Goal: Information Seeking & Learning: Learn about a topic

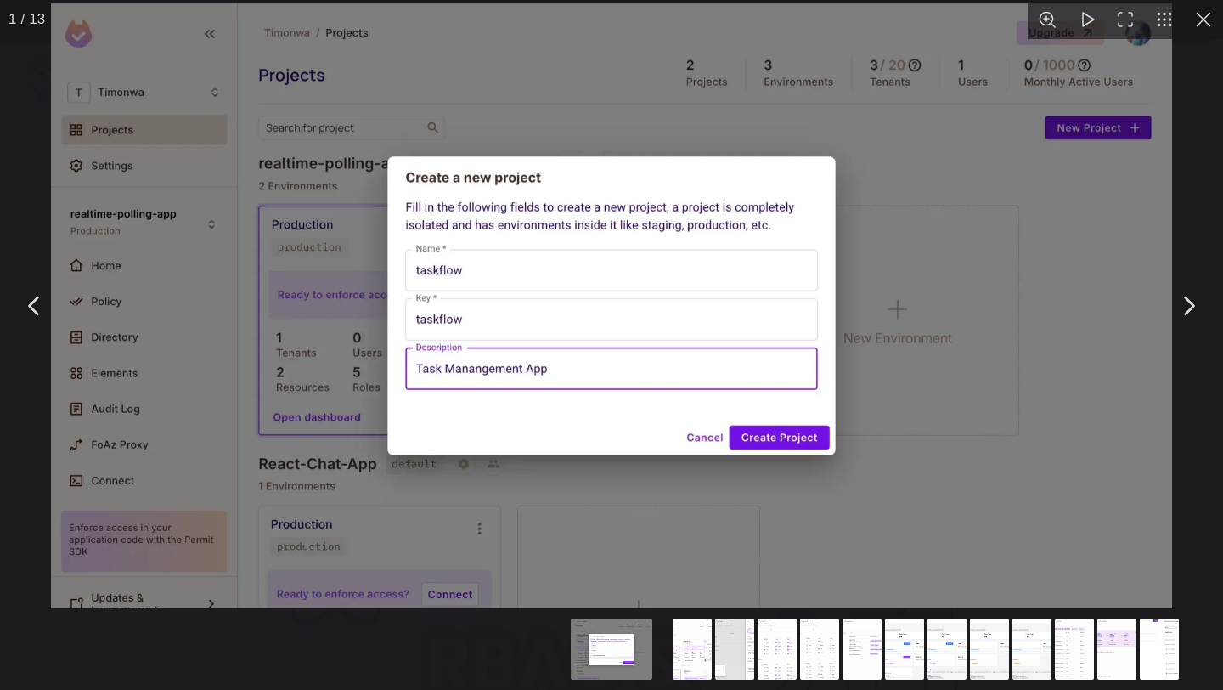
click at [1195, 8] on button "You can close this modal content with the ESC key" at bounding box center [1203, 19] width 39 height 39
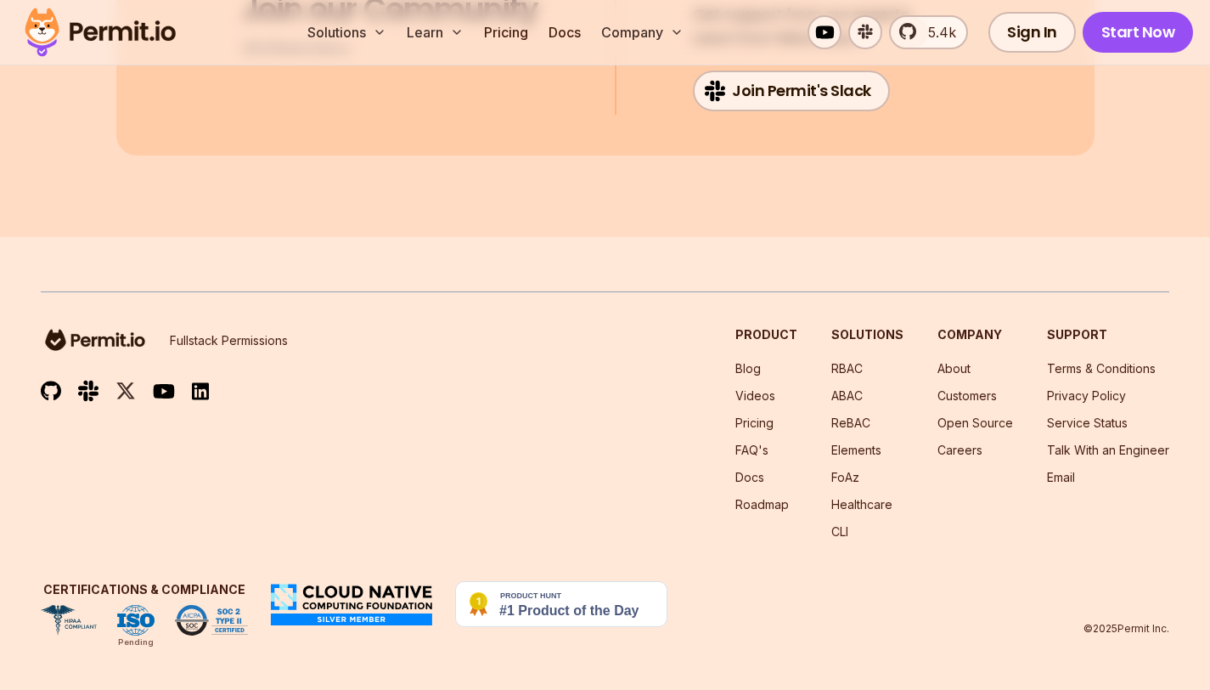
scroll to position [20689, 0]
